Goal: Task Accomplishment & Management: Manage account settings

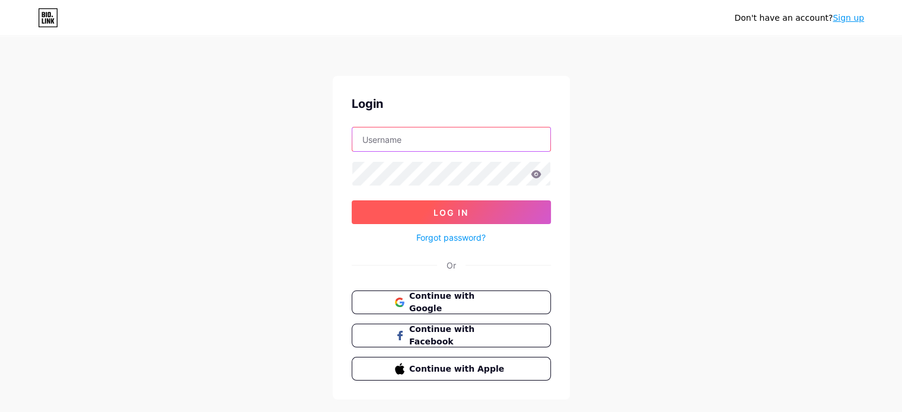
type input "24hsuadienthoai@gmail.com"
click at [396, 213] on button "Log In" at bounding box center [451, 212] width 199 height 24
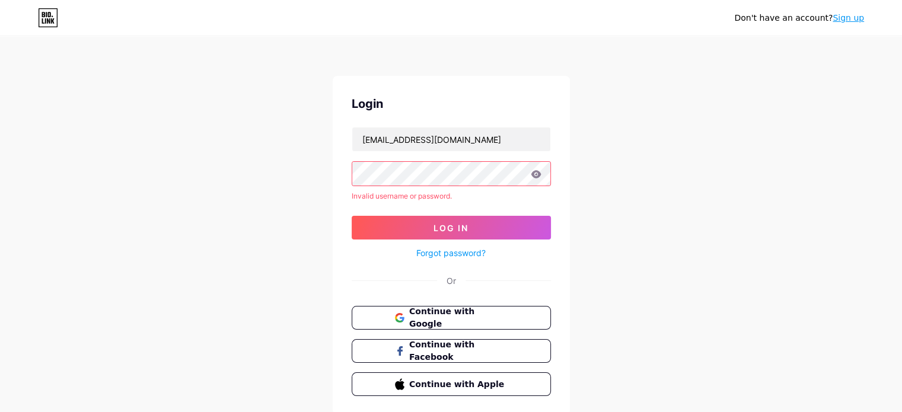
click at [401, 330] on div "Continue with Google Continue with Facebook Continue with Apple" at bounding box center [451, 351] width 199 height 90
click at [401, 322] on span at bounding box center [398, 317] width 9 height 25
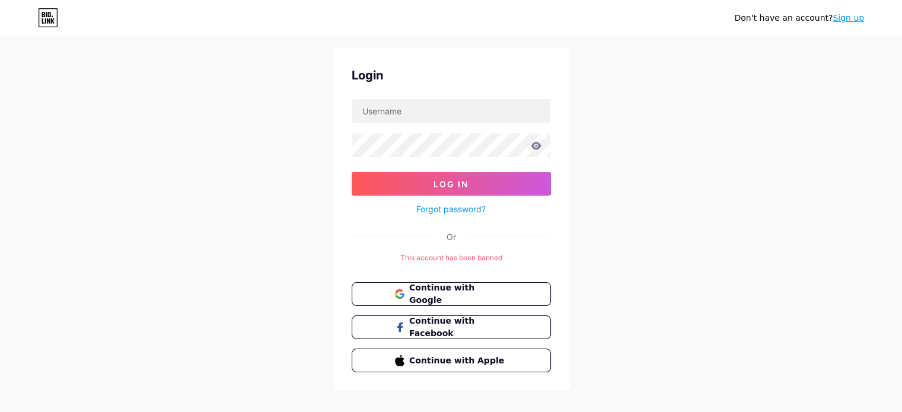
scroll to position [44, 0]
